Goal: Complete application form

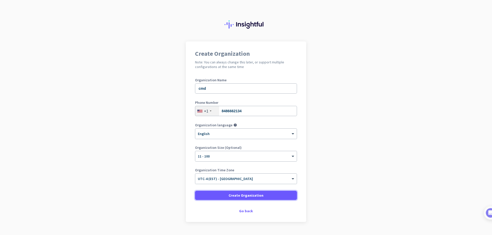
drag, startPoint x: 267, startPoint y: 195, endPoint x: 254, endPoint y: 113, distance: 83.8
click at [254, 113] on form "Organization Name cmd Phone Number [PHONE_NUMBER] Organization language help × …" at bounding box center [246, 139] width 102 height 122
click at [254, 113] on input "8486662134" at bounding box center [246, 111] width 102 height 10
click at [273, 194] on span at bounding box center [246, 196] width 102 height 12
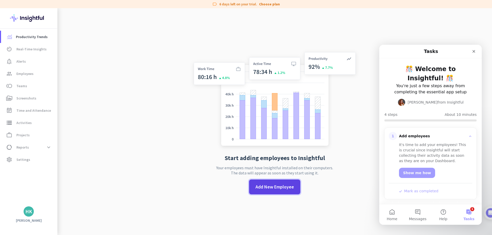
click at [285, 187] on span "Add New Employee" at bounding box center [274, 187] width 38 height 7
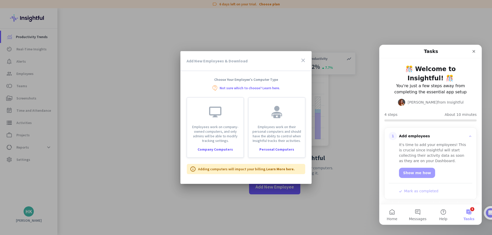
click at [304, 62] on icon "close" at bounding box center [303, 60] width 6 height 6
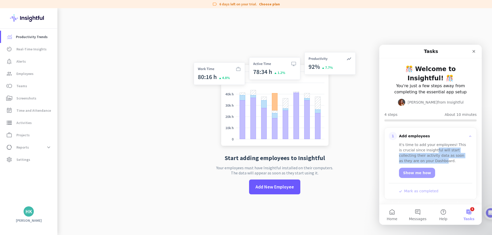
drag, startPoint x: 441, startPoint y: 159, endPoint x: 435, endPoint y: 150, distance: 11.4
click at [435, 150] on div "It's time to add your employees! This is crucial since Insightful will start co…" at bounding box center [433, 153] width 69 height 22
click at [427, 153] on div "It's time to add your employees! This is crucial since Insightful will start co…" at bounding box center [433, 153] width 69 height 22
drag, startPoint x: 434, startPoint y: 161, endPoint x: 422, endPoint y: 147, distance: 18.3
click at [422, 147] on div "It's time to add your employees! This is crucial since Insightful will start co…" at bounding box center [433, 153] width 69 height 22
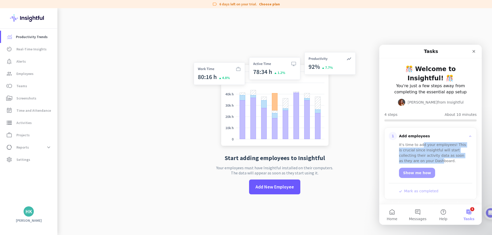
scroll to position [26, 0]
